Goal: Task Accomplishment & Management: Manage account settings

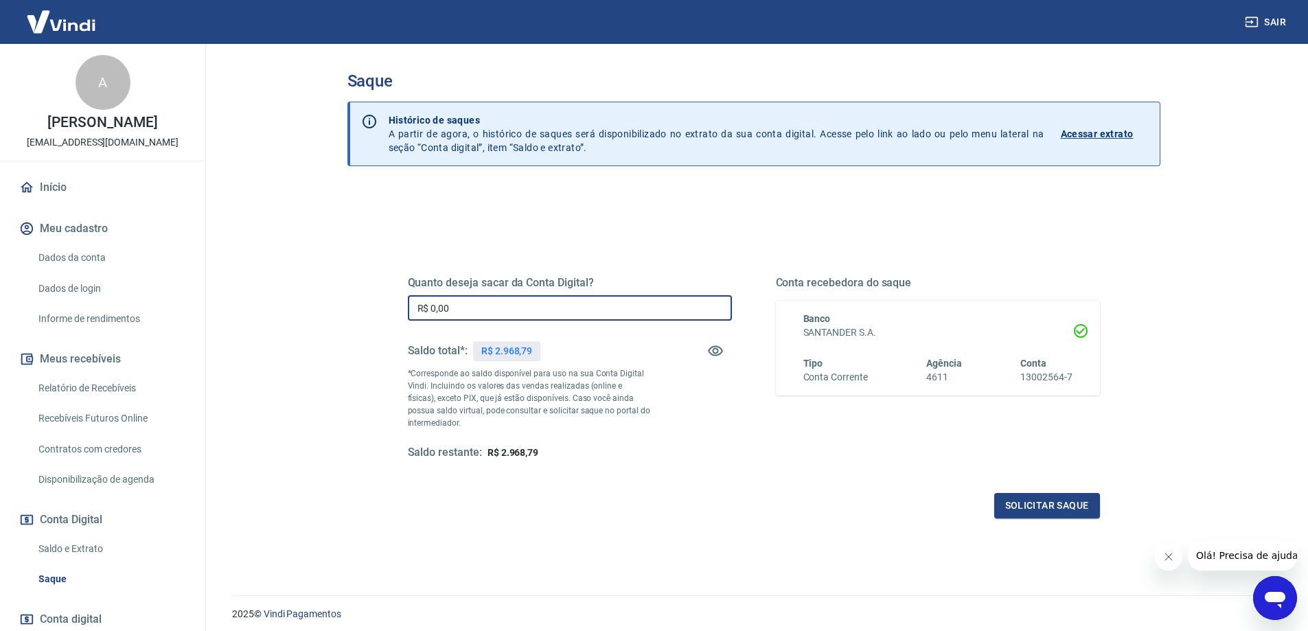
click at [485, 303] on input "R$ 0,00" at bounding box center [570, 307] width 324 height 25
type input "R$ 2.968,79"
click at [1074, 503] on button "Solicitar saque" at bounding box center [1047, 505] width 106 height 25
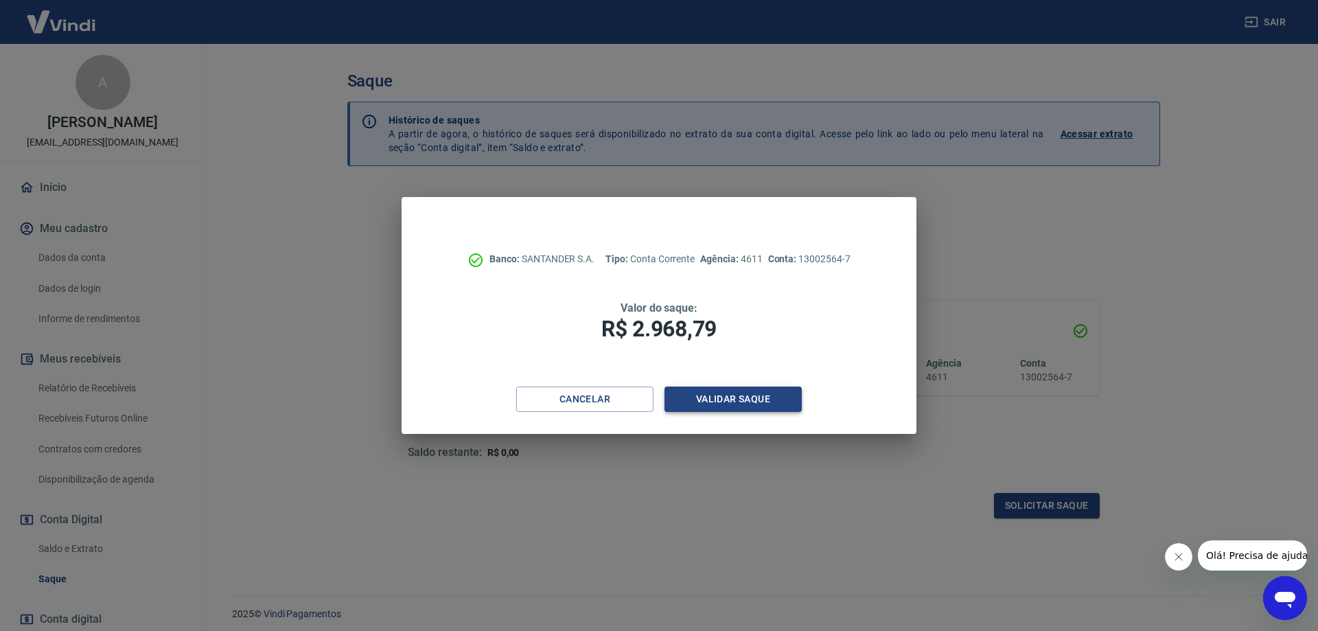
click at [739, 400] on button "Validar saque" at bounding box center [733, 398] width 137 height 25
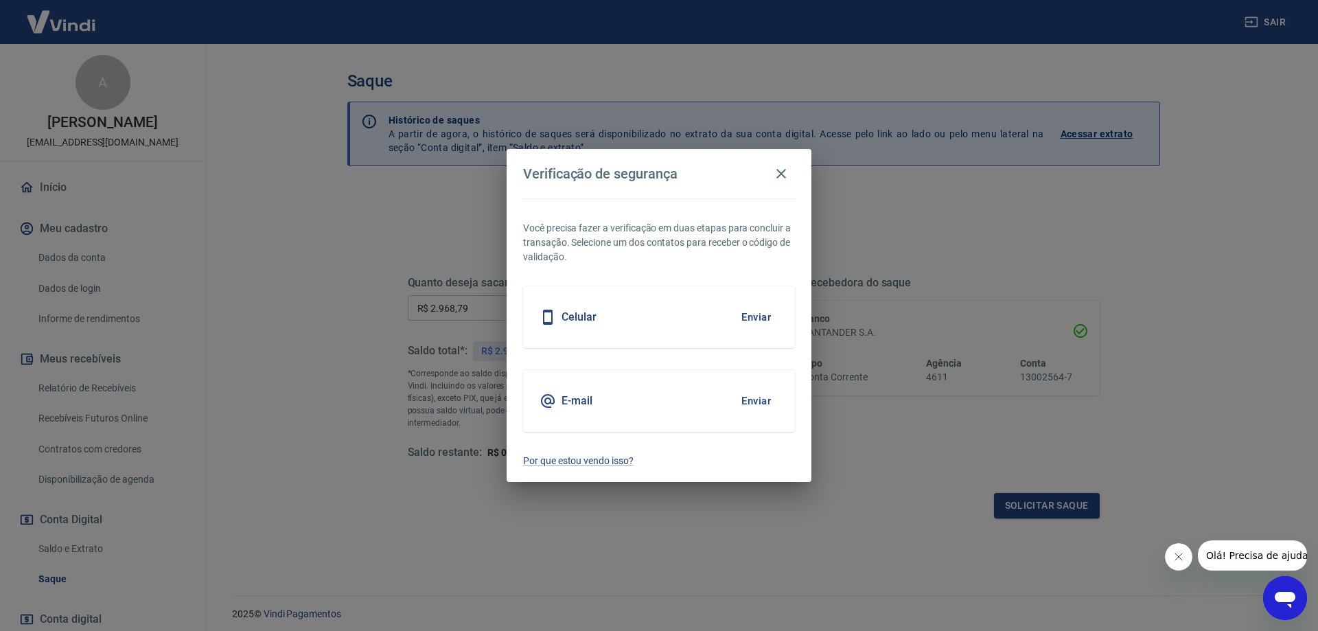
click at [665, 325] on div "Celular Enviar" at bounding box center [659, 317] width 272 height 62
click at [744, 315] on button "Enviar" at bounding box center [756, 317] width 45 height 29
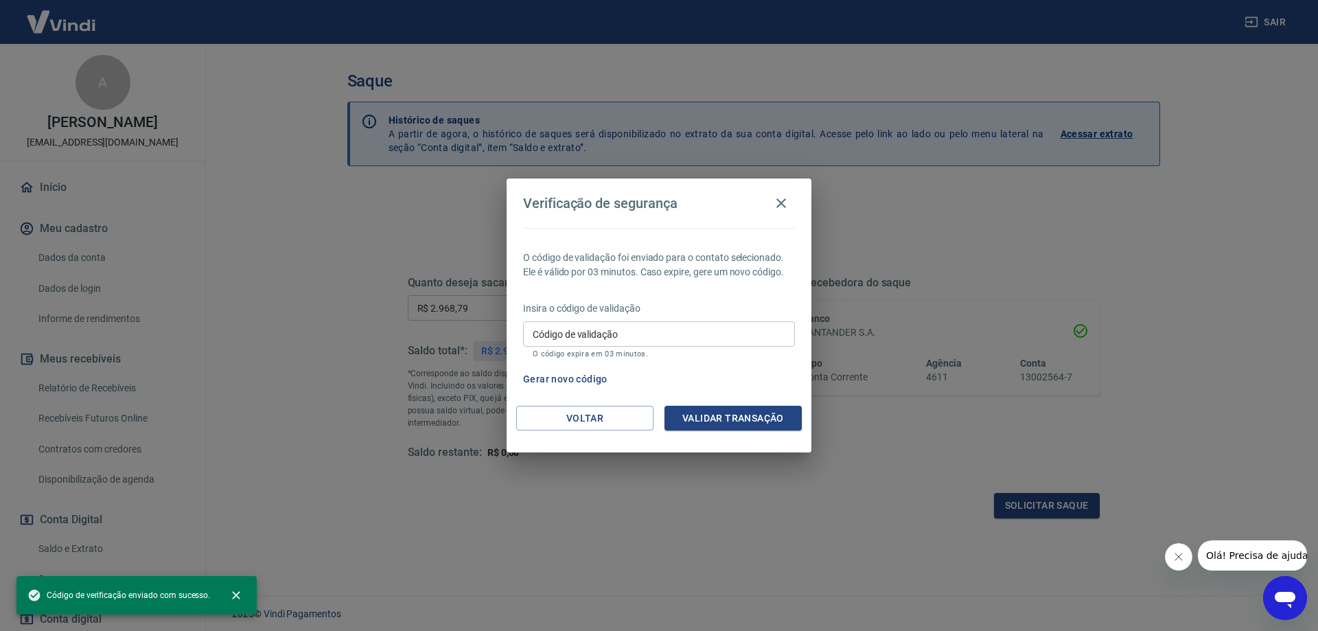
click at [632, 332] on input "Código de validação" at bounding box center [659, 333] width 272 height 25
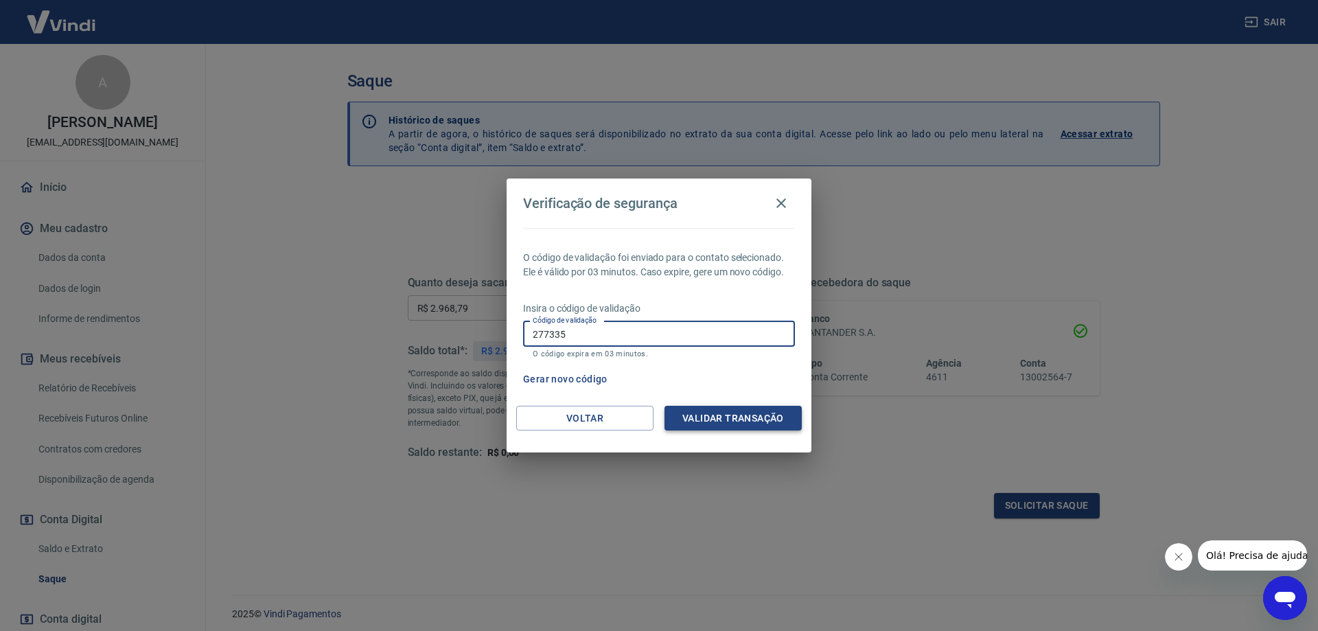
type input "277335"
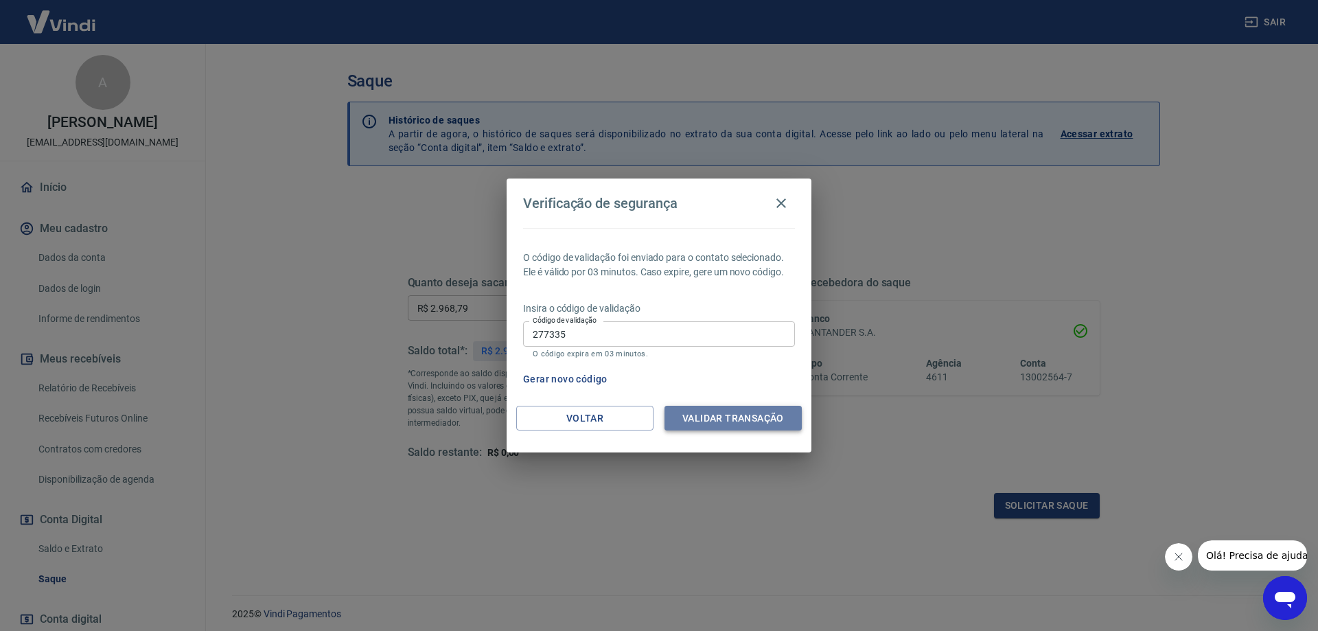
click at [762, 415] on button "Validar transação" at bounding box center [733, 418] width 137 height 25
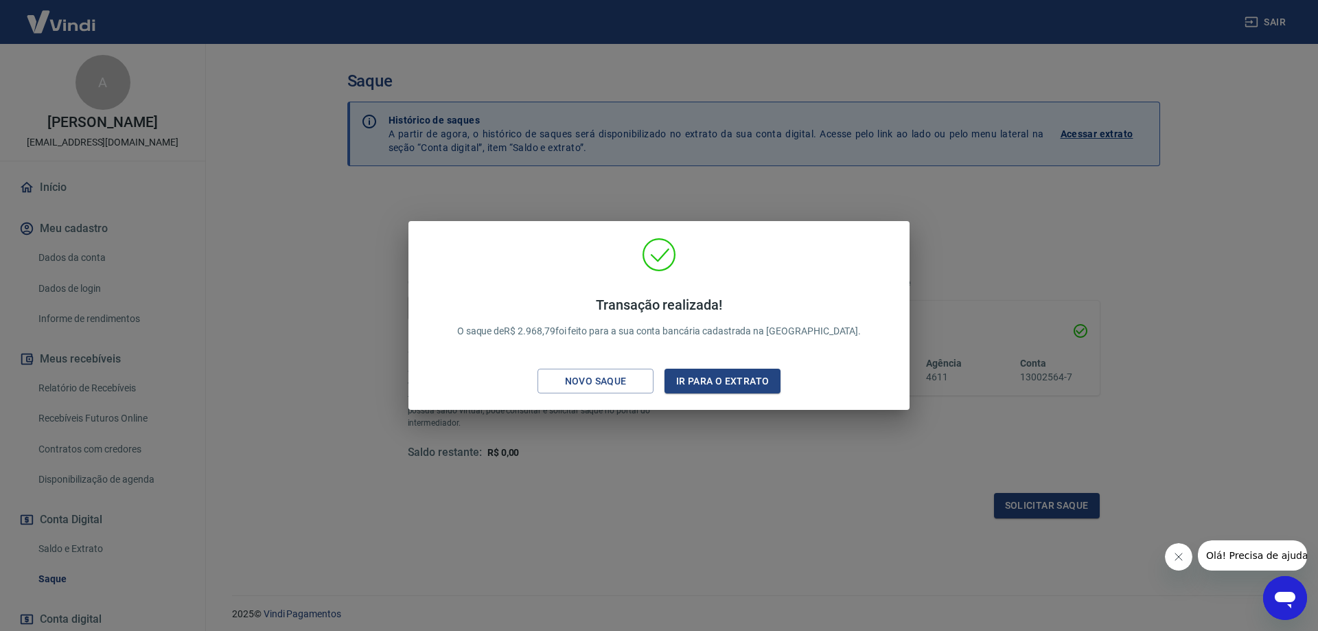
click at [791, 532] on div "Transação realizada! O saque de R$ 2.968,79 foi feito para a sua conta bancária…" at bounding box center [659, 315] width 1318 height 631
